Goal: Task Accomplishment & Management: Complete application form

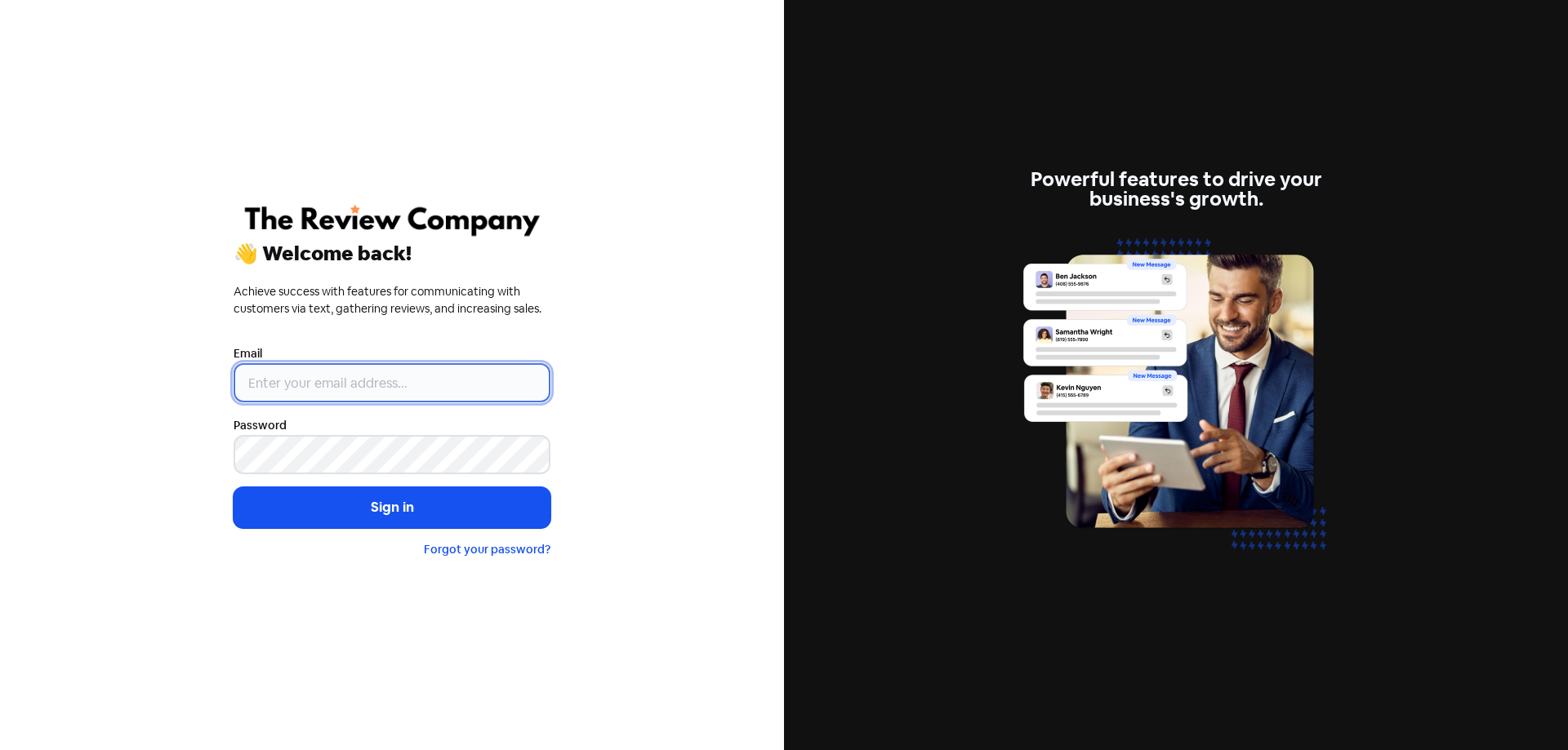
click at [331, 382] on input "email" at bounding box center [392, 382] width 317 height 39
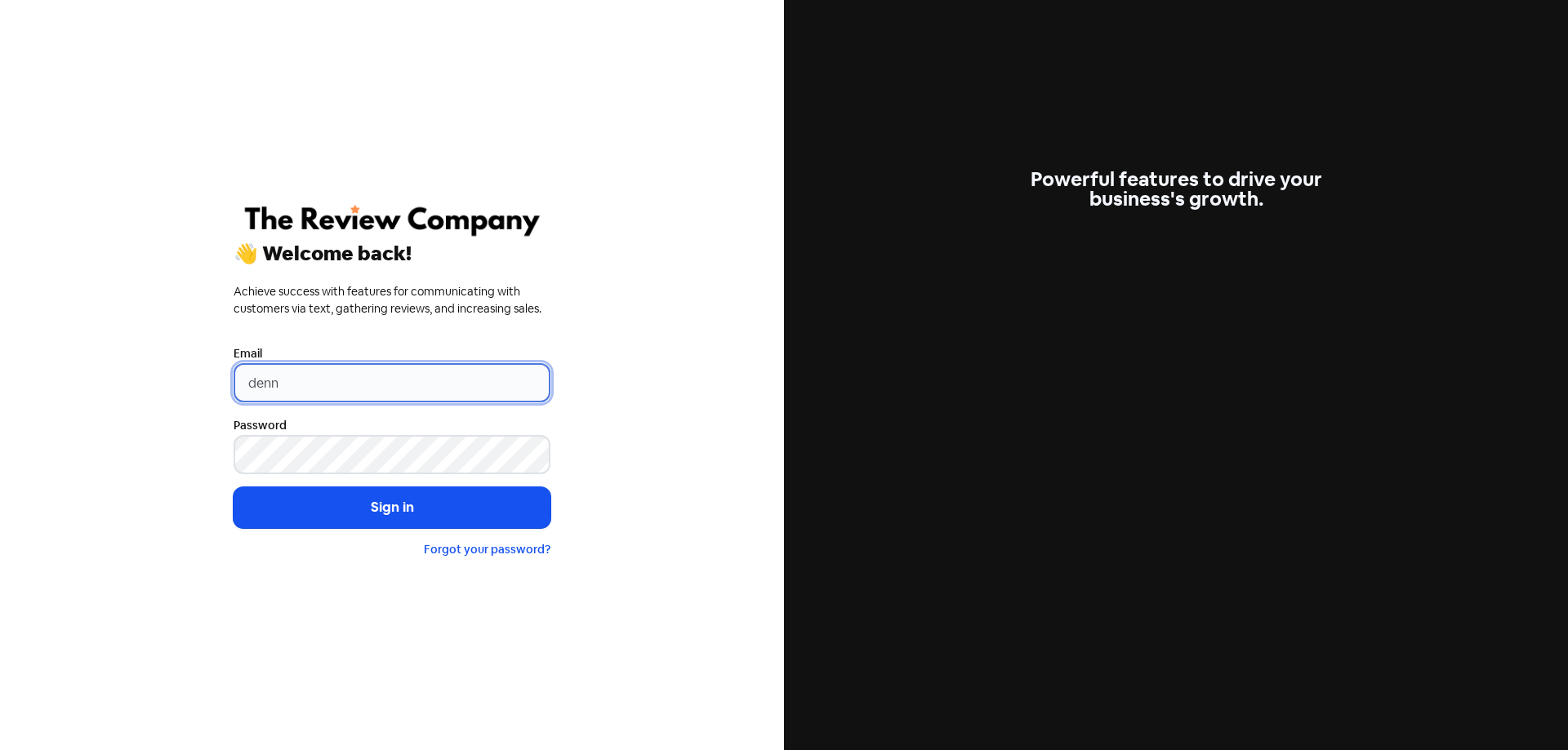
type input "[PERSON_NAME][EMAIL_ADDRESS][DOMAIN_NAME]"
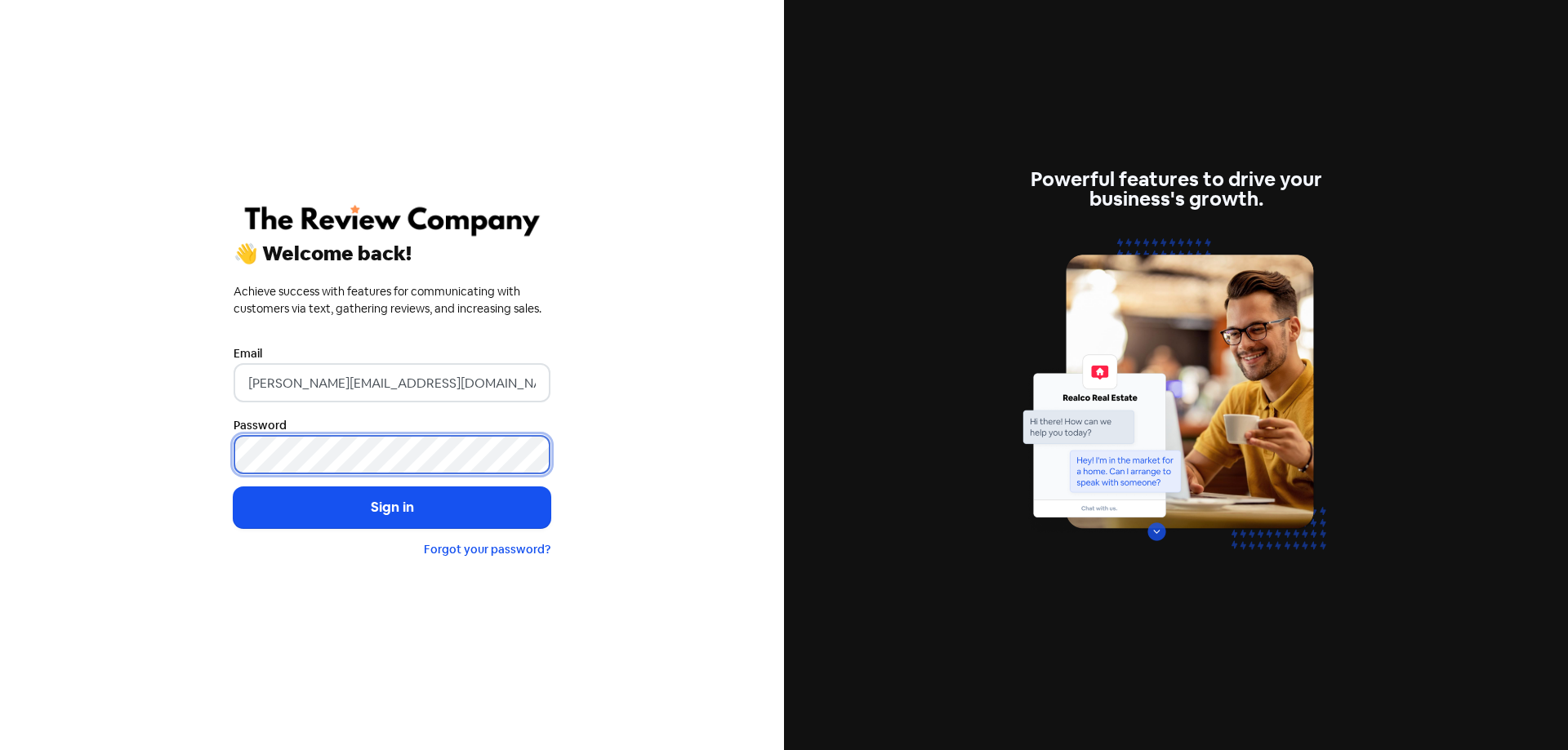
click at [234, 487] on button "Sign in" at bounding box center [392, 507] width 317 height 41
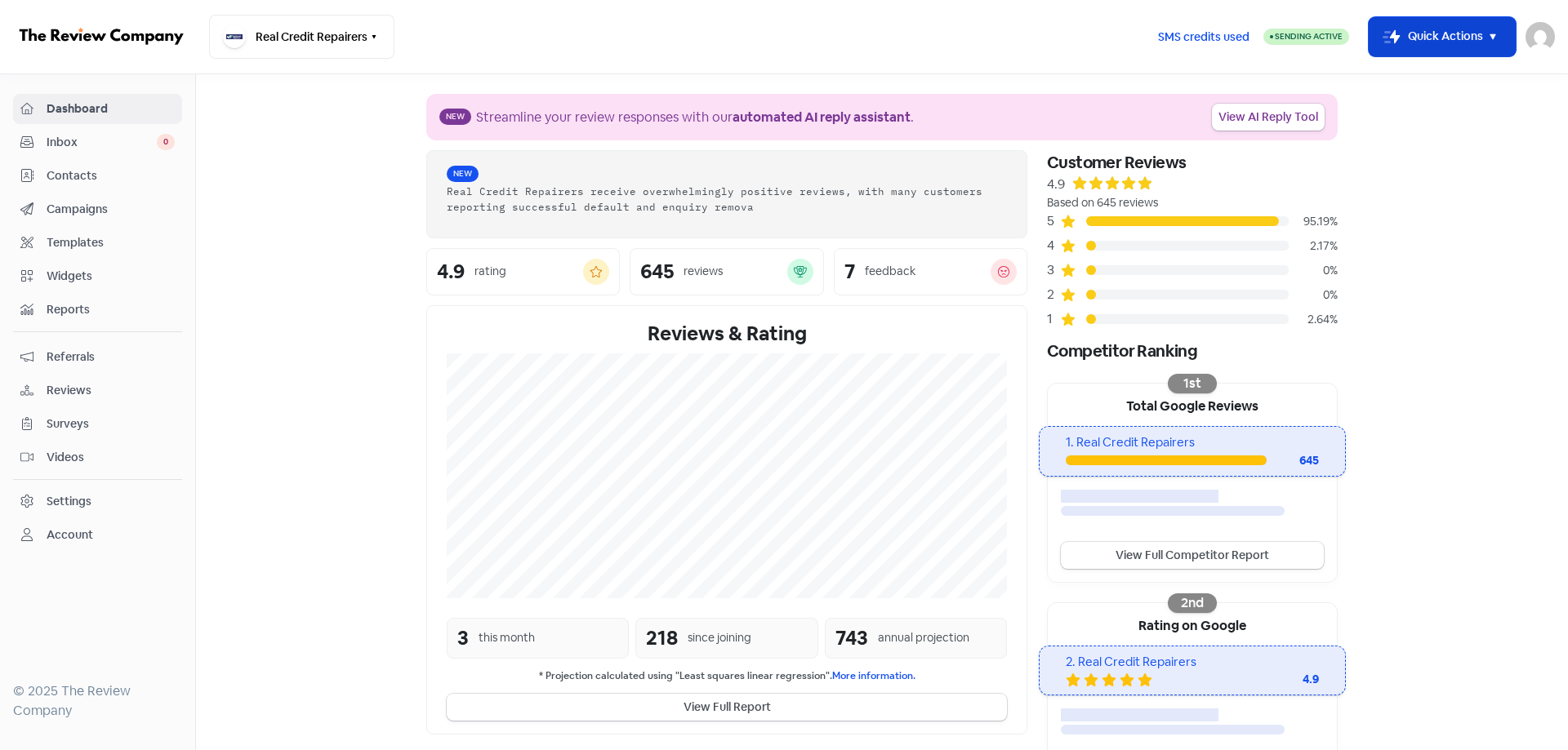
drag, startPoint x: 1502, startPoint y: 36, endPoint x: 1470, endPoint y: 46, distance: 33.5
click at [1501, 36] on icon "button" at bounding box center [1493, 37] width 19 height 19
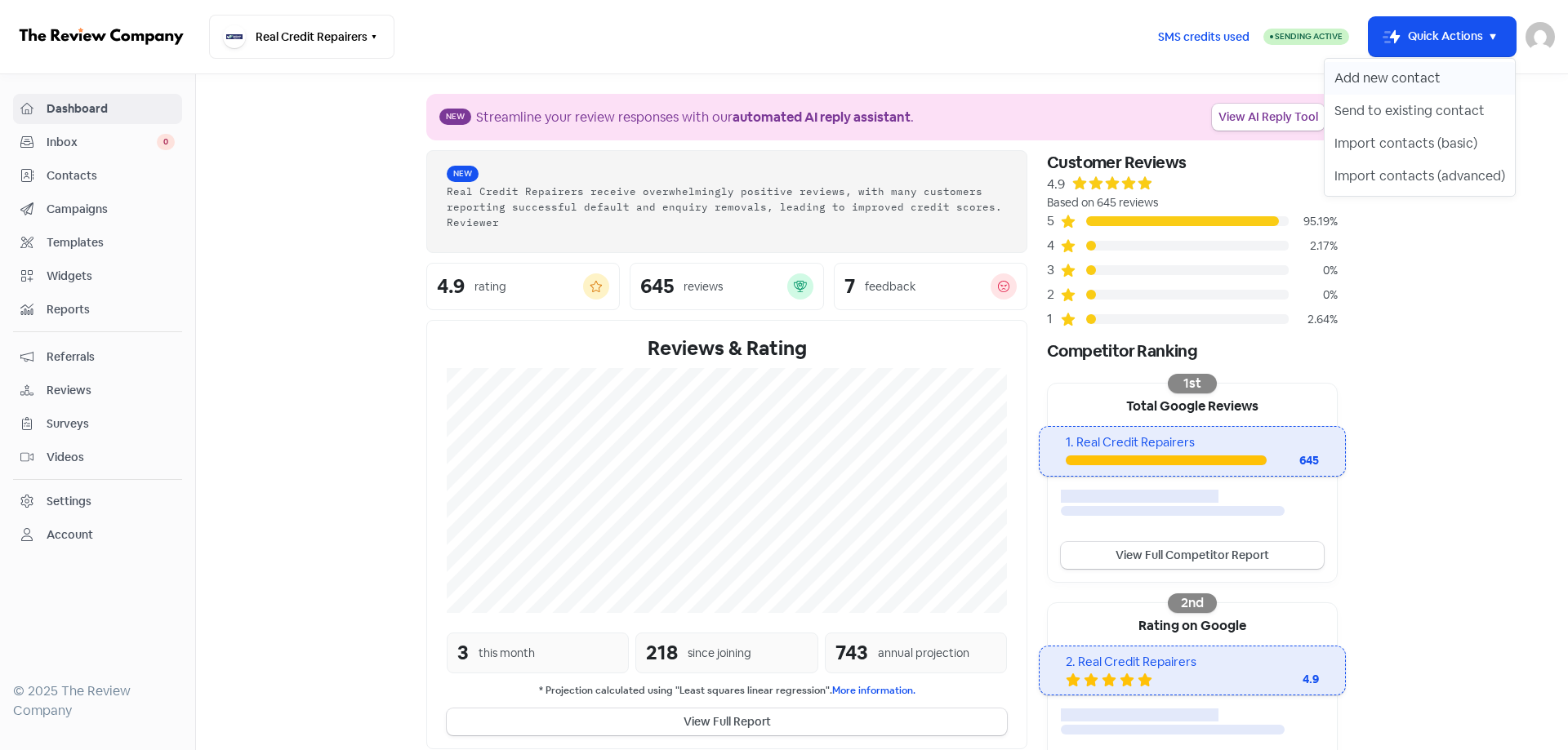
click at [1383, 72] on button "Add new contact" at bounding box center [1420, 78] width 190 height 32
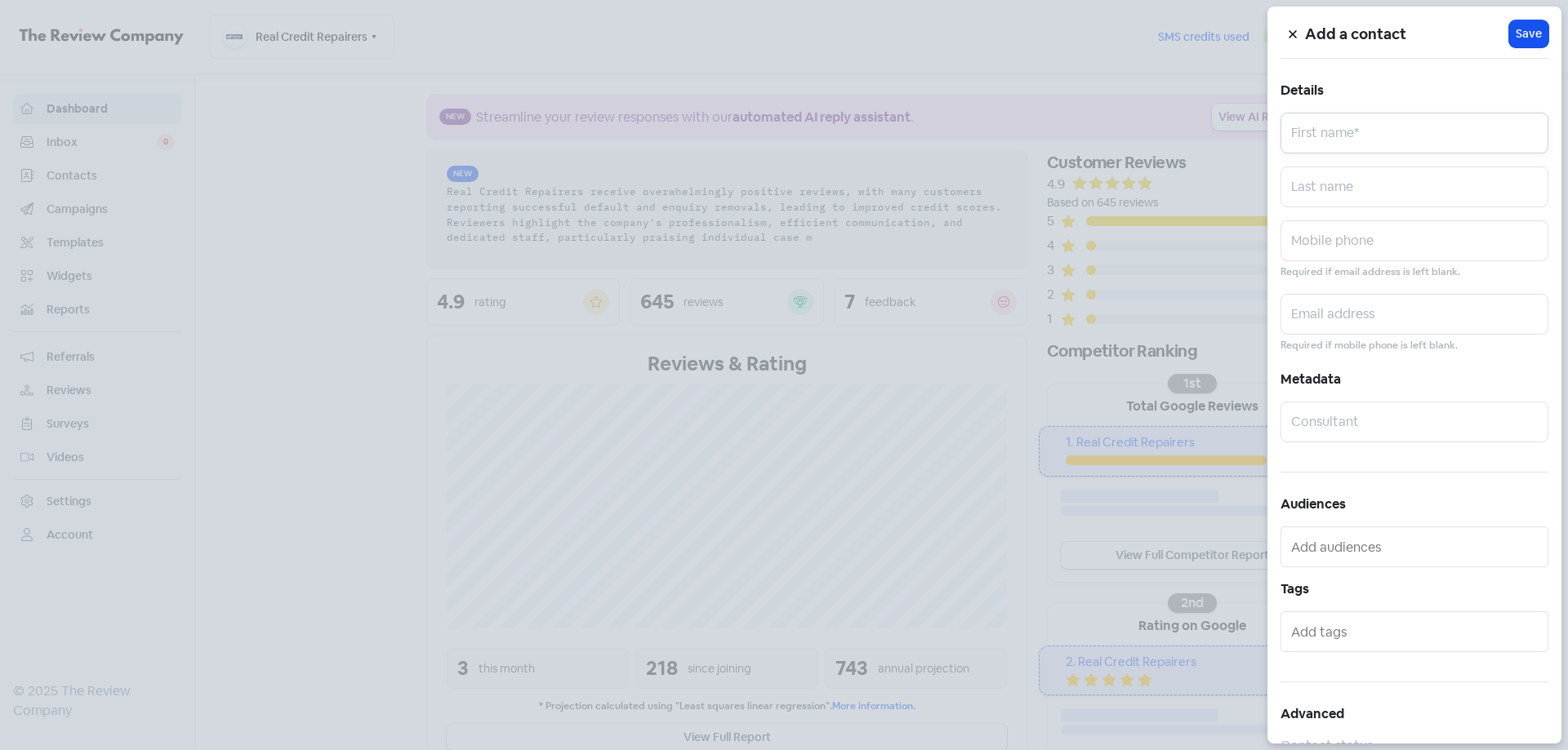
drag, startPoint x: 1339, startPoint y: 132, endPoint x: 1354, endPoint y: 136, distance: 15.5
click at [1339, 132] on input "text" at bounding box center [1414, 132] width 268 height 41
paste input "[PERSON_NAME]"
click at [1366, 141] on input "[PERSON_NAME]" at bounding box center [1414, 132] width 268 height 41
click at [1365, 141] on input "[PERSON_NAME]" at bounding box center [1414, 132] width 268 height 41
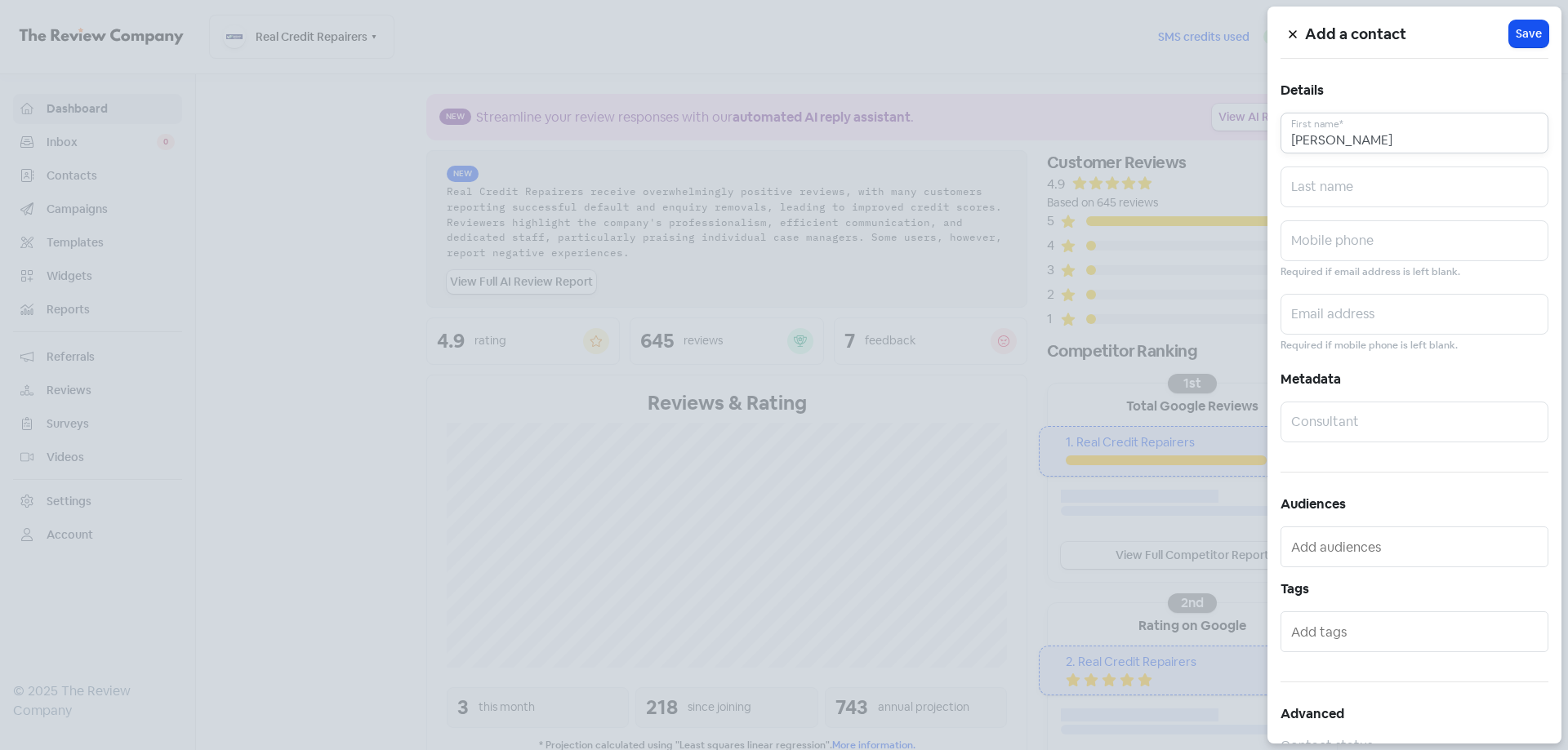
type input "[PERSON_NAME]"
paste input "[PERSON_NAME]"
type input "[PERSON_NAME]"
paste input "0490835314"
type input "0490835314"
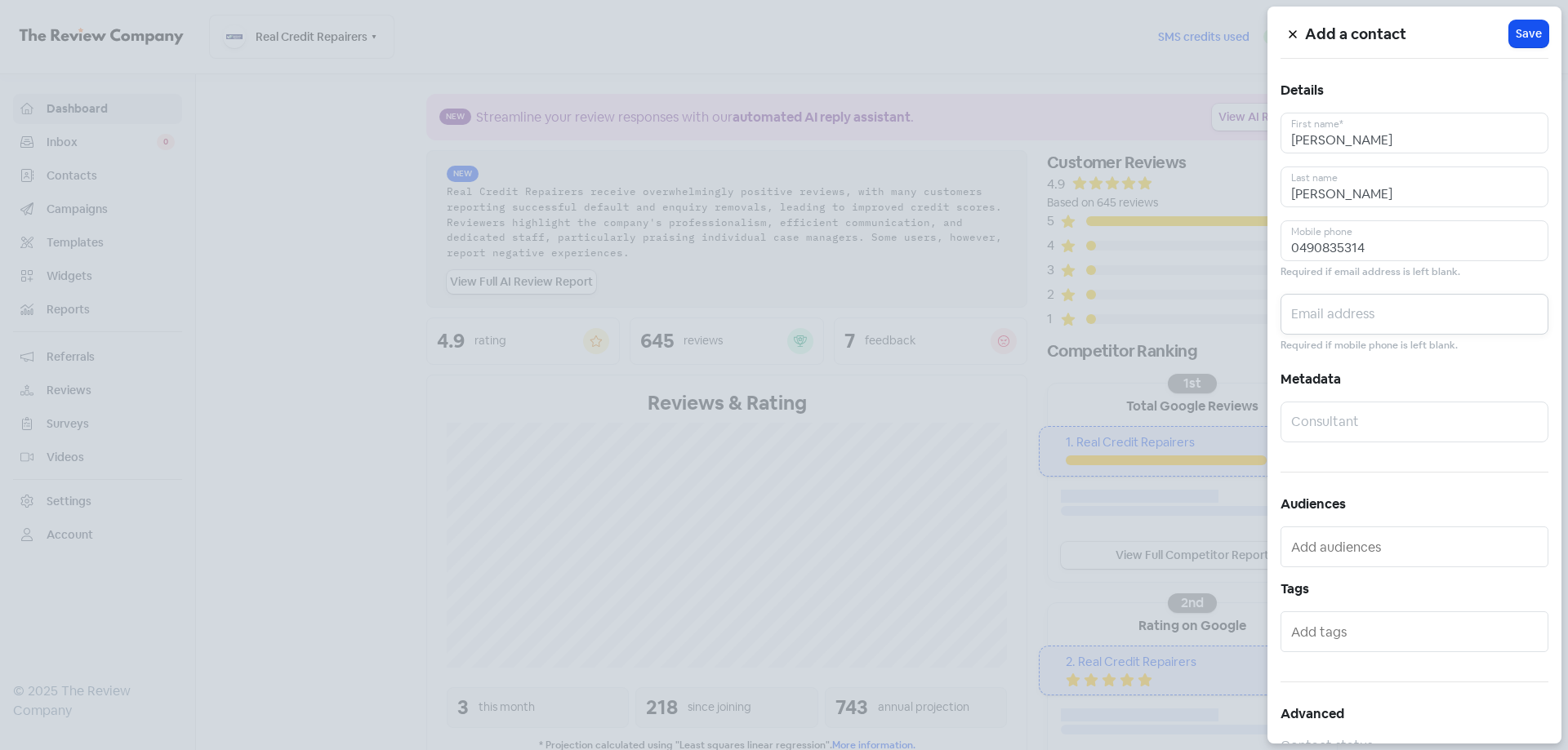
paste input "[EMAIL_ADDRESS][DOMAIN_NAME]"
type input "[EMAIL_ADDRESS][DOMAIN_NAME]"
click at [1528, 24] on button "Icon For Loading Save" at bounding box center [1529, 33] width 39 height 27
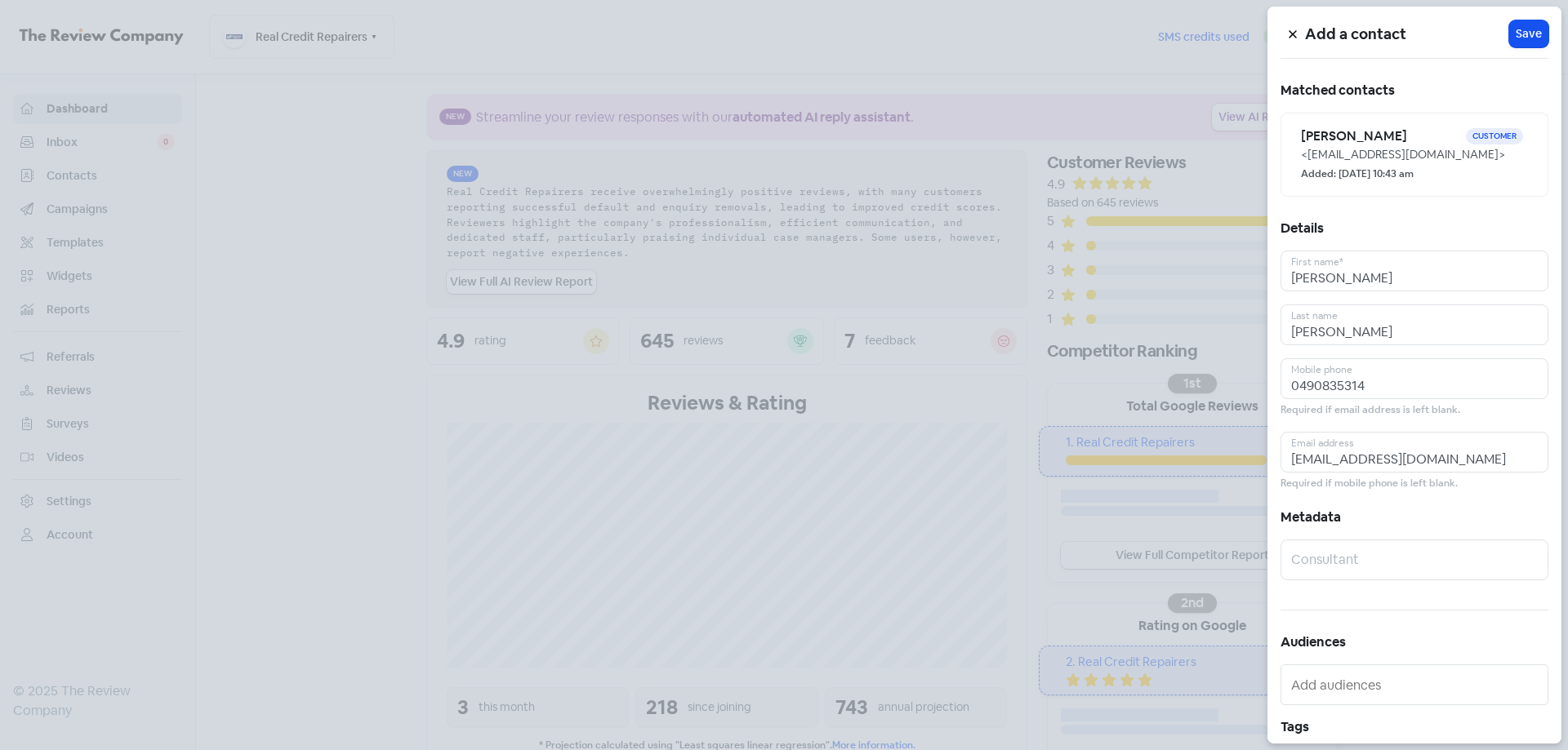
click at [967, 56] on div at bounding box center [784, 375] width 1568 height 750
